Goal: Task Accomplishment & Management: Use online tool/utility

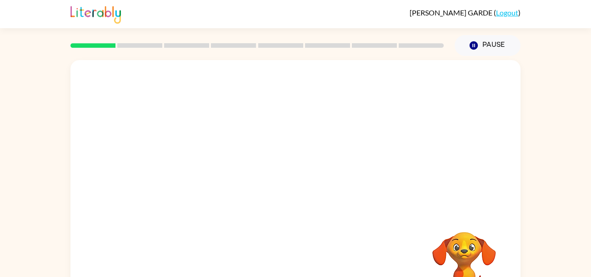
click at [219, 186] on div at bounding box center [296, 136] width 450 height 153
click at [480, 245] on video "Your browser must support playing .mp4 files to use Literably. Please try using…" at bounding box center [464, 263] width 91 height 91
click at [496, 43] on button "Pause Pause" at bounding box center [488, 45] width 66 height 21
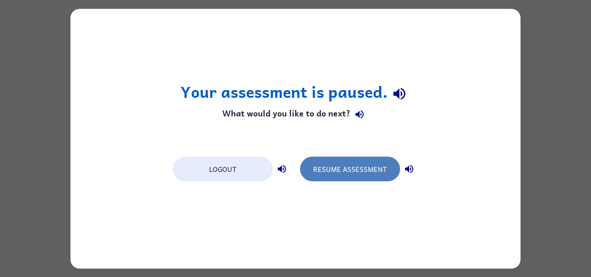
click at [341, 173] on button "Resume Assessment" at bounding box center [350, 168] width 100 height 25
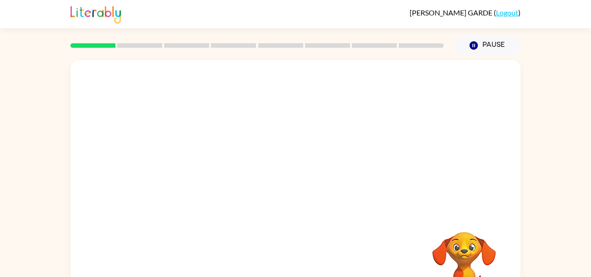
click at [476, 247] on video "Your browser must support playing .mp4 files to use Literably. Please try using…" at bounding box center [464, 263] width 91 height 91
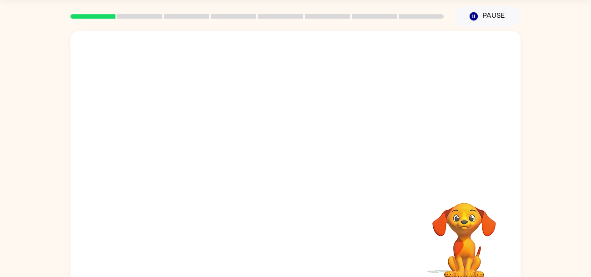
scroll to position [43, 0]
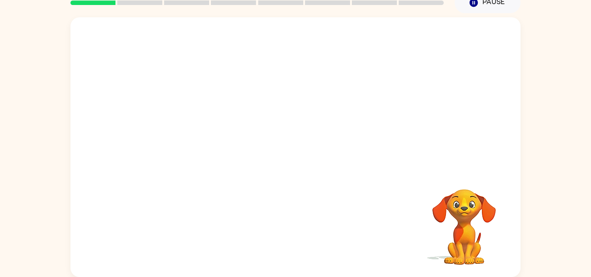
click at [464, 239] on video "Your browser must support playing .mp4 files to use Literably. Please try using…" at bounding box center [464, 220] width 91 height 91
click at [291, 156] on icon "button" at bounding box center [296, 152] width 16 height 16
click at [476, 222] on video "Your browser must support playing .mp4 files to use Literably. Please try using…" at bounding box center [464, 220] width 91 height 91
click at [462, 217] on video "Your browser must support playing .mp4 files to use Literably. Please try using…" at bounding box center [464, 220] width 91 height 91
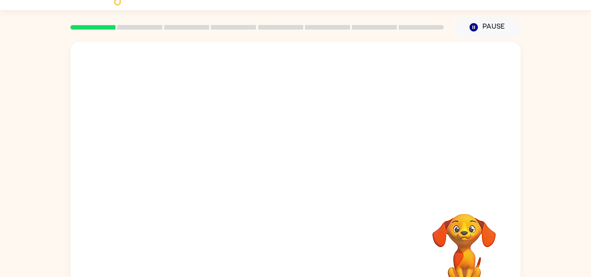
scroll to position [43, 0]
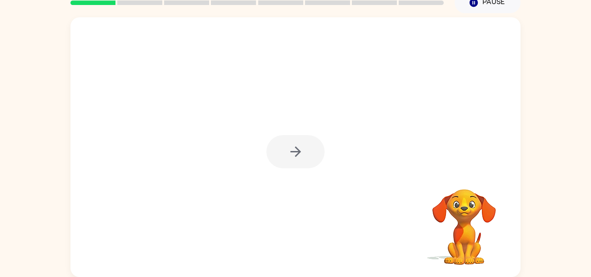
click at [308, 151] on div at bounding box center [296, 151] width 58 height 33
click at [294, 139] on div at bounding box center [296, 151] width 58 height 33
click at [288, 146] on div at bounding box center [296, 151] width 58 height 33
click at [304, 134] on div at bounding box center [296, 147] width 450 height 260
click at [306, 138] on div at bounding box center [296, 151] width 58 height 33
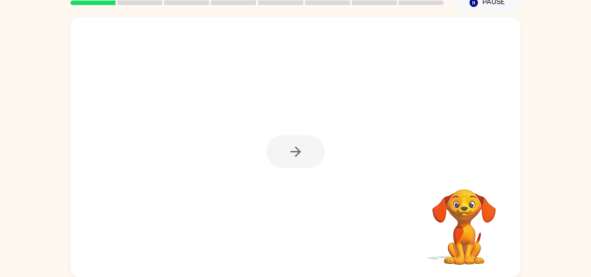
click at [307, 135] on div at bounding box center [296, 151] width 58 height 33
click at [306, 139] on div at bounding box center [296, 151] width 58 height 33
click at [309, 145] on div at bounding box center [296, 151] width 58 height 33
click at [314, 152] on div at bounding box center [296, 151] width 58 height 33
click at [314, 147] on button "button" at bounding box center [296, 151] width 58 height 33
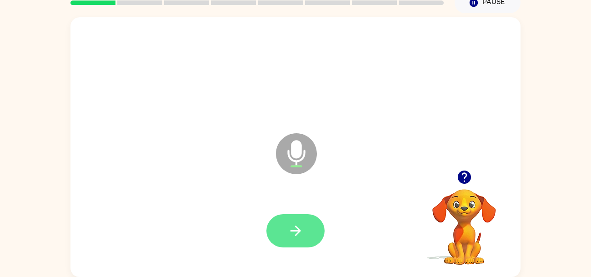
click at [317, 233] on button "button" at bounding box center [296, 230] width 58 height 33
click at [307, 222] on button "button" at bounding box center [296, 230] width 58 height 33
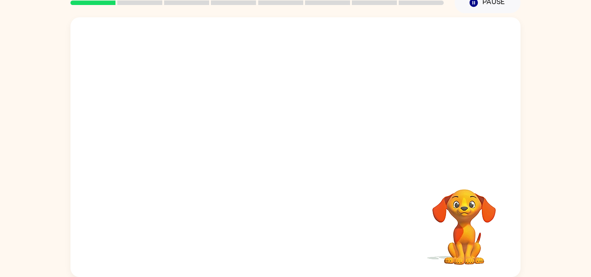
click at [292, 211] on div at bounding box center [296, 231] width 432 height 75
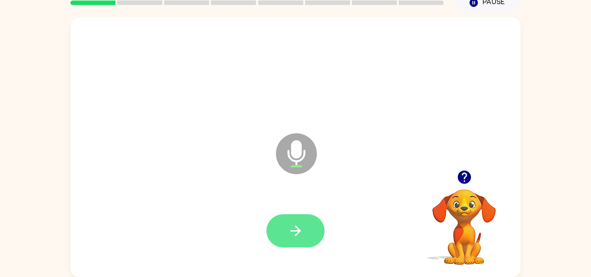
click at [301, 224] on icon "button" at bounding box center [296, 231] width 16 height 16
click at [301, 235] on icon "button" at bounding box center [296, 231] width 16 height 16
click at [312, 235] on button "button" at bounding box center [296, 230] width 58 height 33
click at [302, 237] on icon "button" at bounding box center [296, 231] width 16 height 16
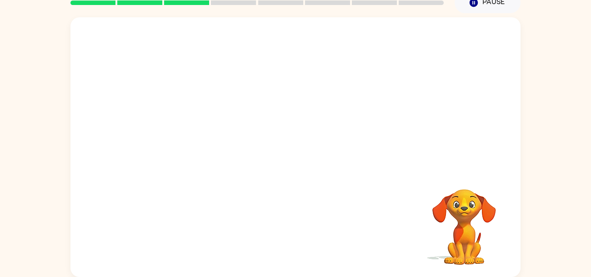
click at [326, 223] on div "Your browser must support playing .mp4 files to use Literably. Please try using…" at bounding box center [296, 147] width 450 height 260
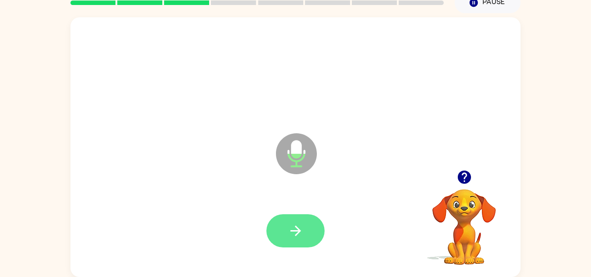
click at [293, 224] on icon "button" at bounding box center [296, 231] width 16 height 16
